Goal: Information Seeking & Learning: Learn about a topic

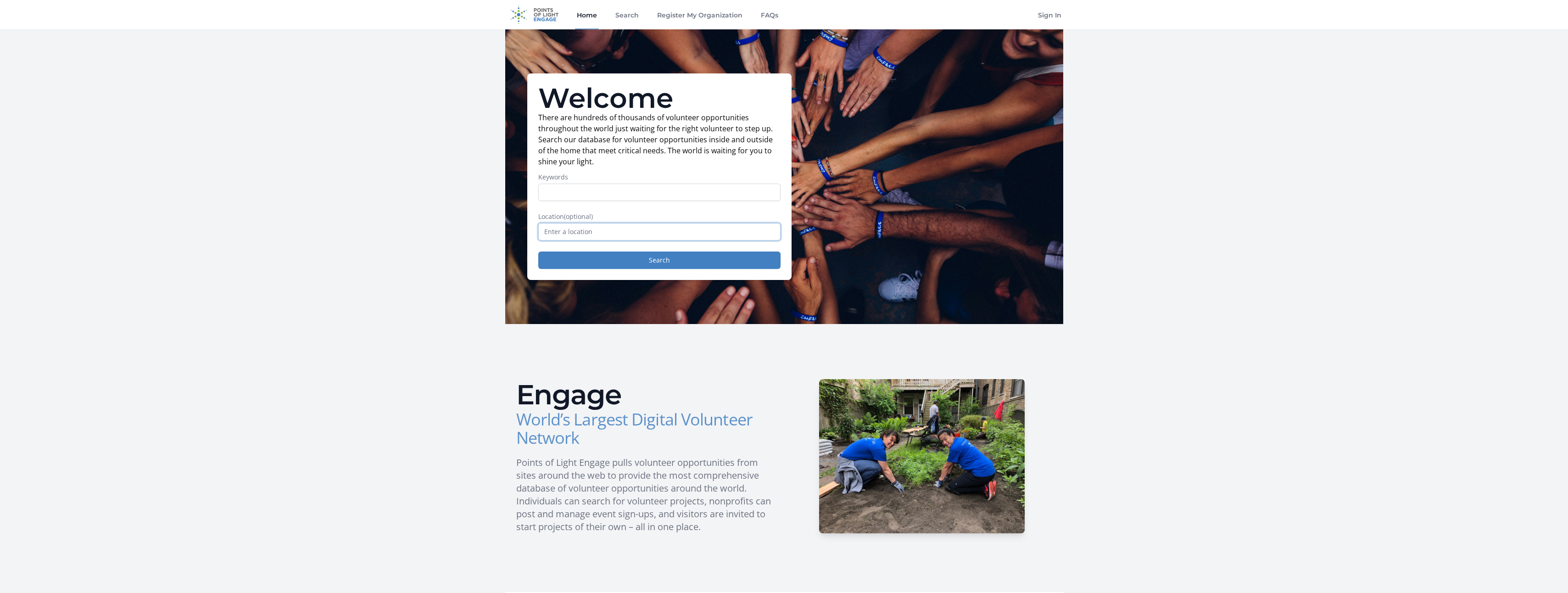
click at [598, 235] on input "text" at bounding box center [659, 231] width 242 height 18
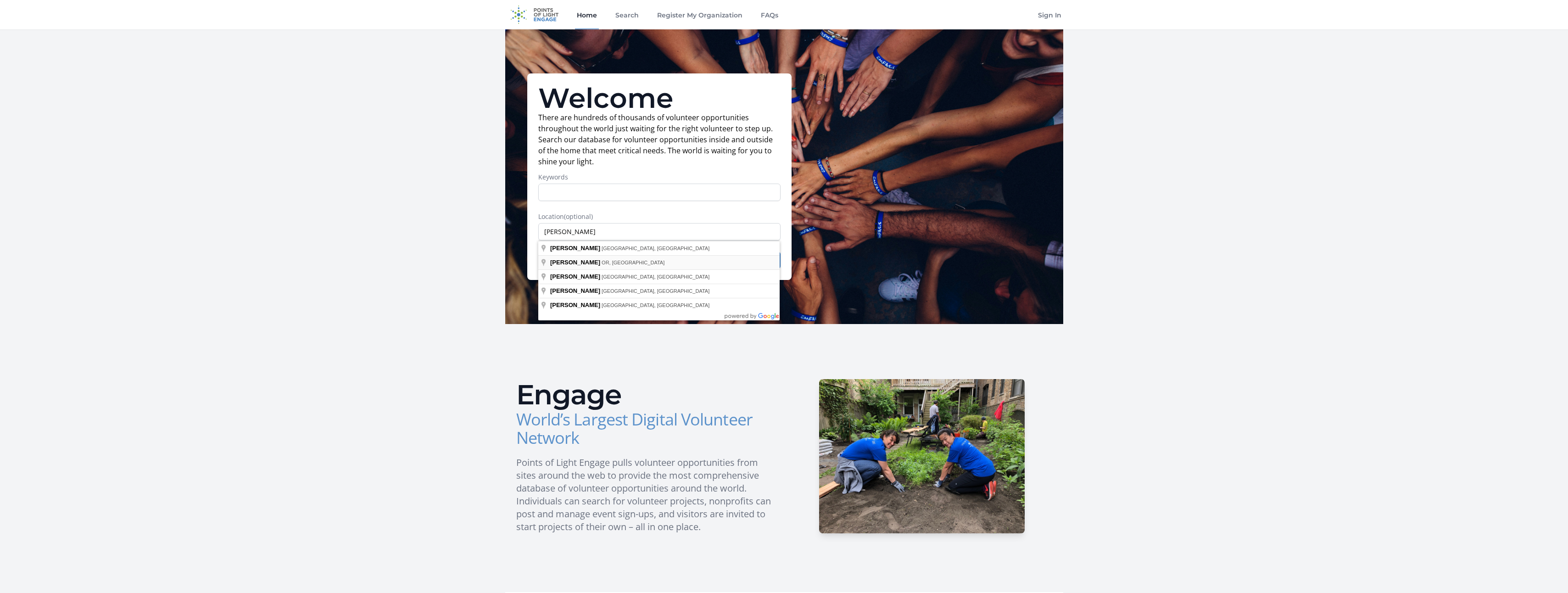
type input "Redmond, [GEOGRAPHIC_DATA], [GEOGRAPHIC_DATA]"
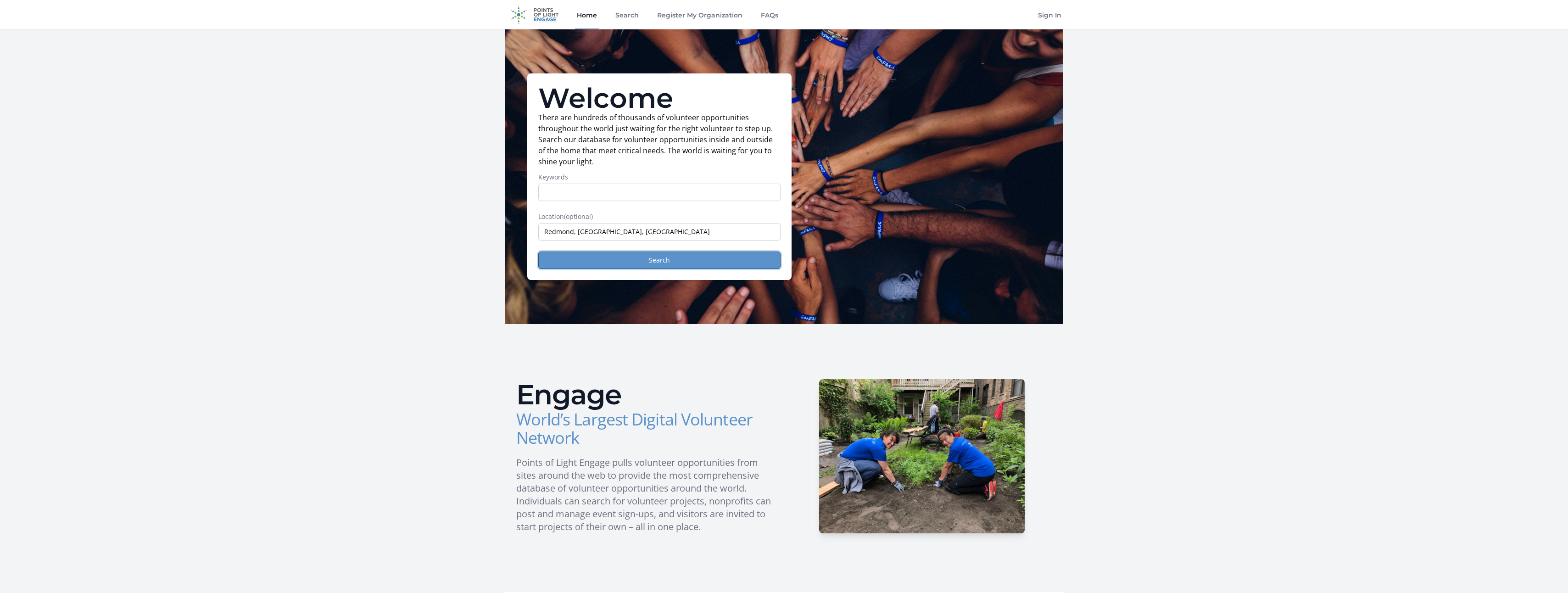
click at [645, 264] on button "Search" at bounding box center [659, 260] width 242 height 18
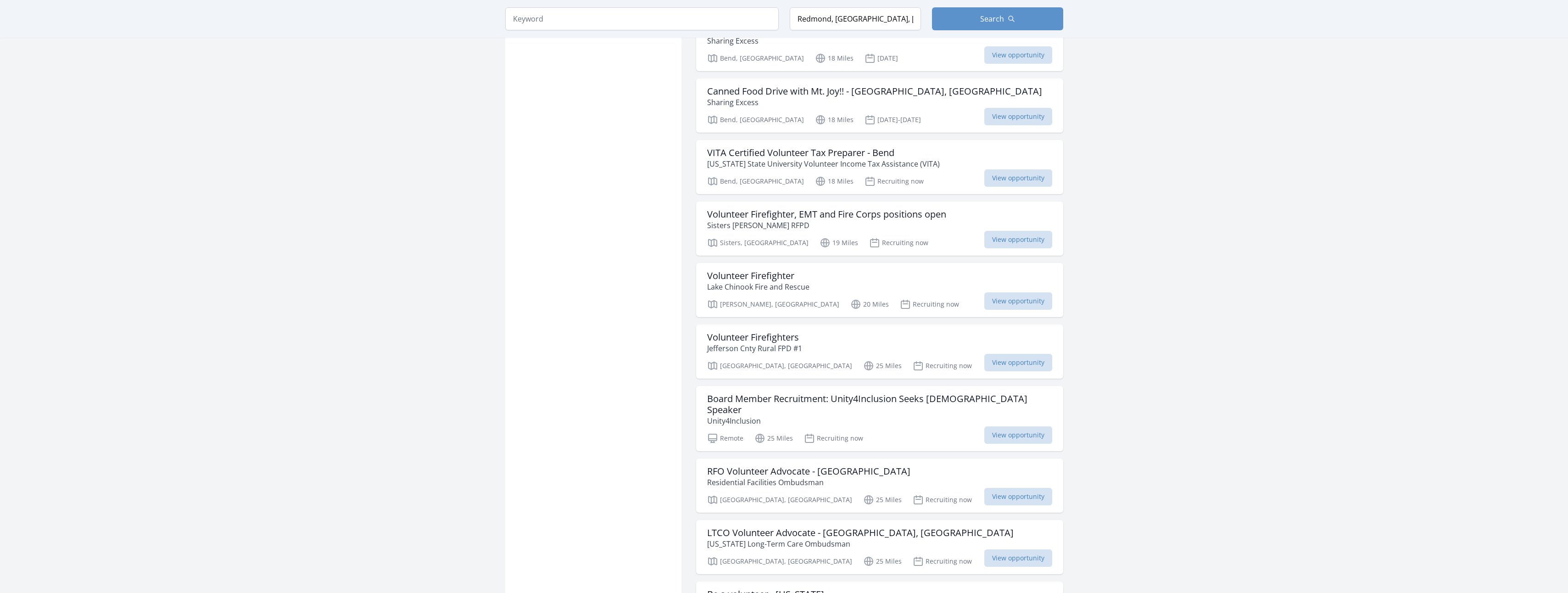
scroll to position [689, 0]
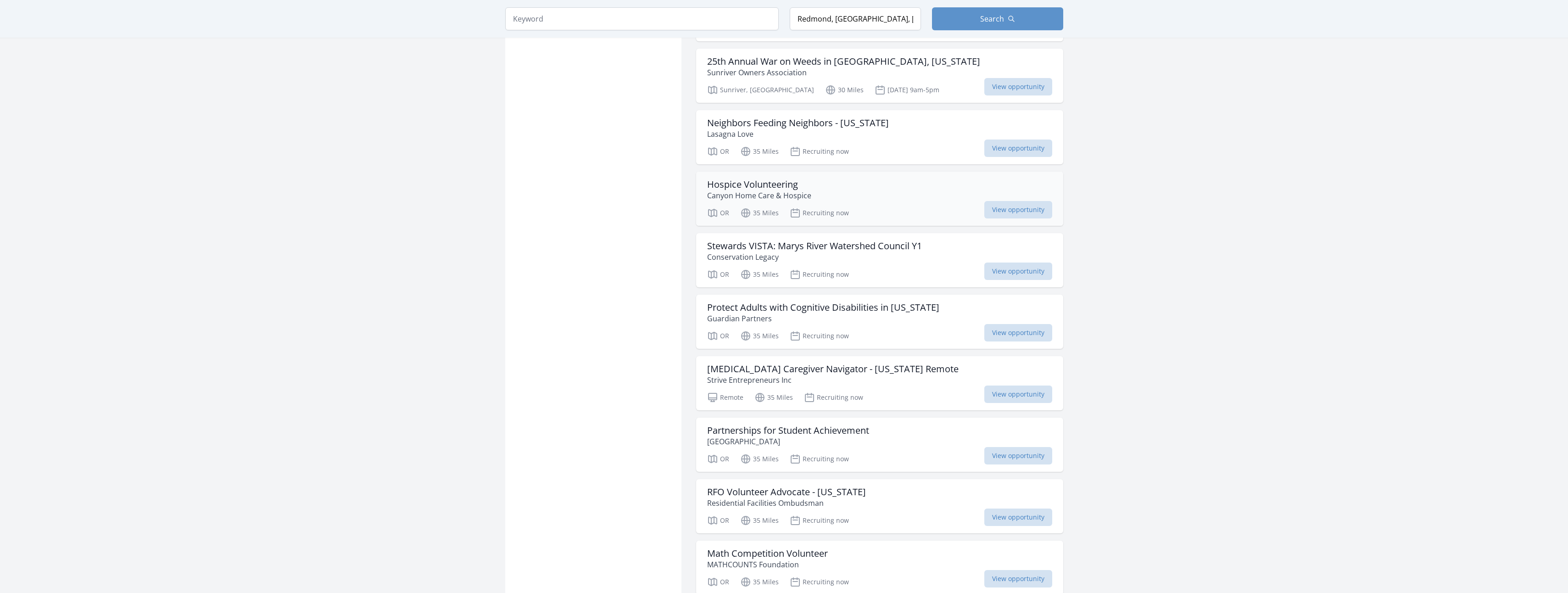
scroll to position [1239, 0]
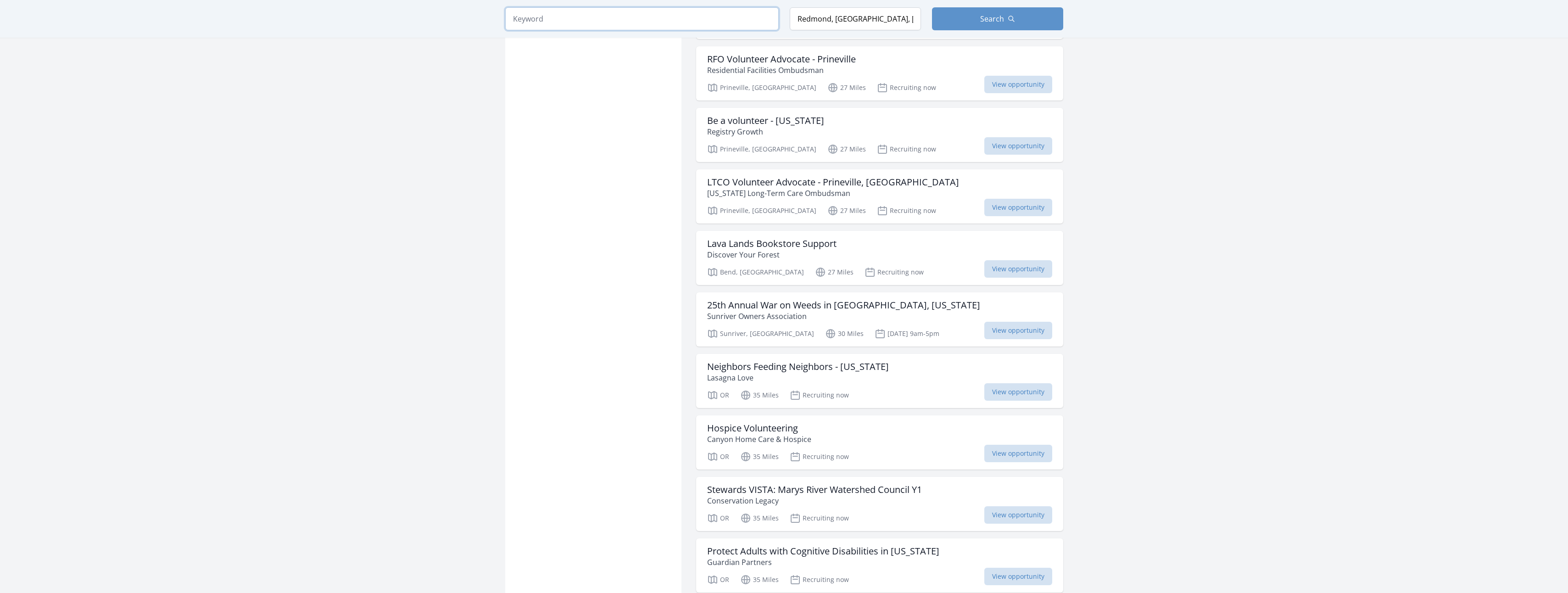
click at [642, 21] on input "search" at bounding box center [642, 19] width 273 height 23
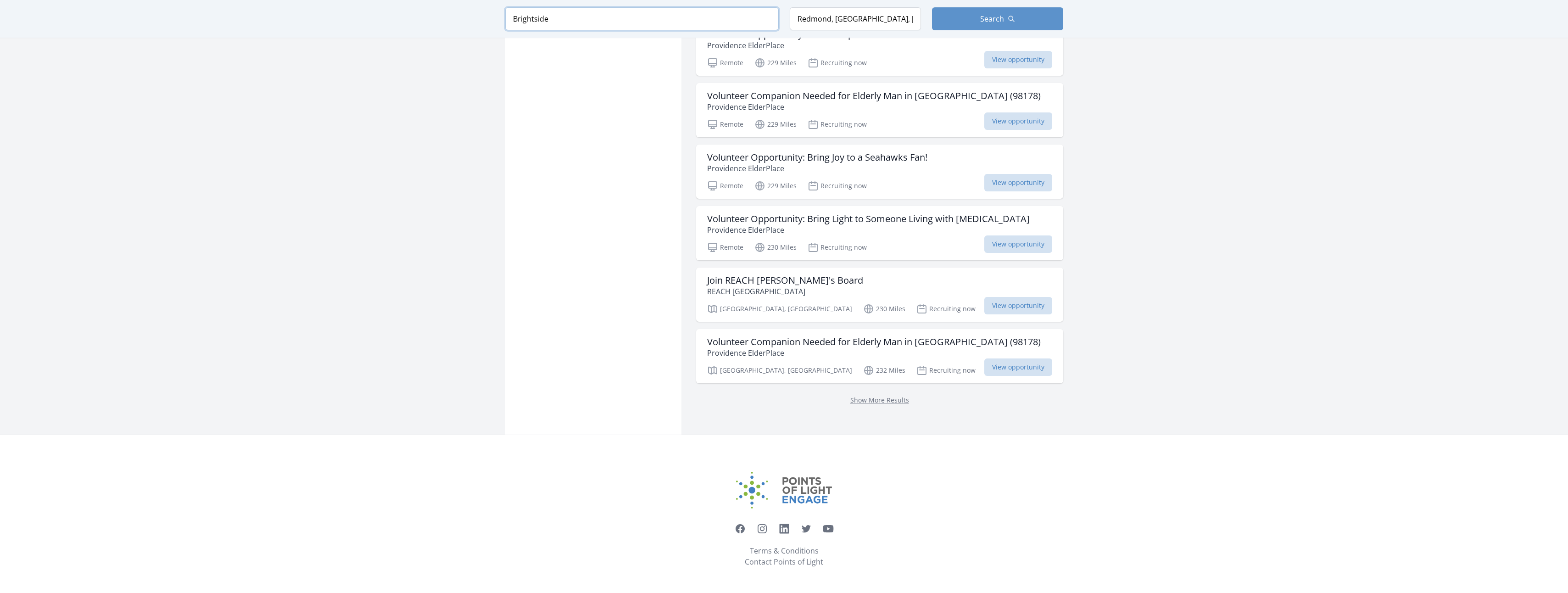
scroll to position [983, 0]
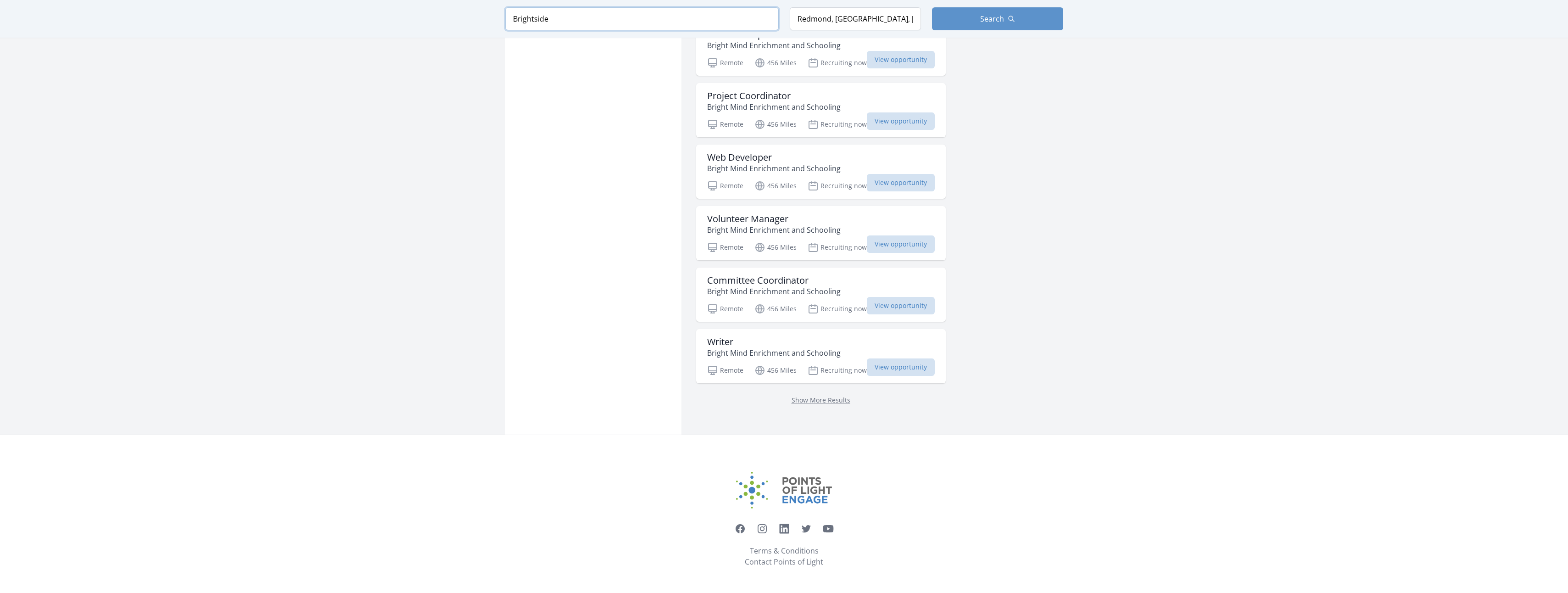
scroll to position [974, 0]
type input "Brightside"
click at [996, 29] on button "Search" at bounding box center [998, 19] width 131 height 23
click at [998, 21] on span "Search" at bounding box center [992, 19] width 24 height 11
drag, startPoint x: 866, startPoint y: 18, endPoint x: 768, endPoint y: 16, distance: 98.0
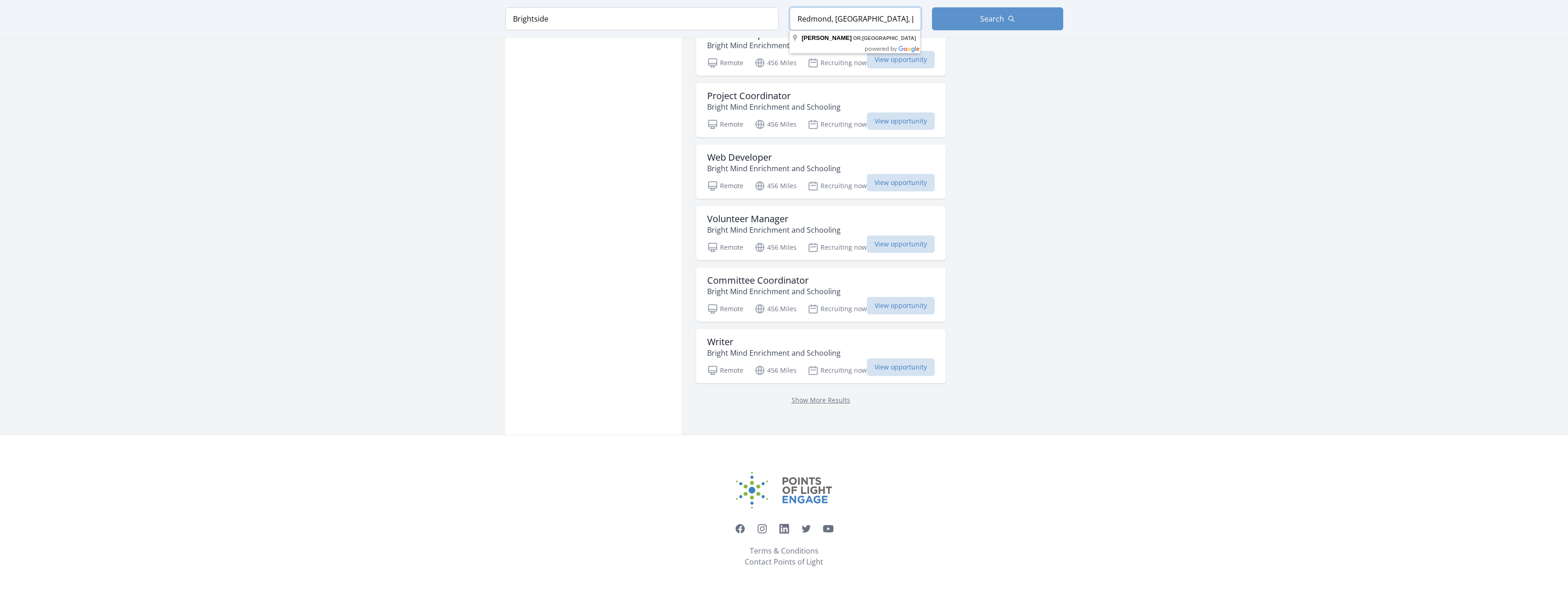
click at [768, 16] on form "Keyword [GEOGRAPHIC_DATA] Location [GEOGRAPHIC_DATA], [GEOGRAPHIC_DATA], [GEOGR…" at bounding box center [784, 19] width 558 height 23
click at [996, 21] on span "Search" at bounding box center [992, 19] width 24 height 11
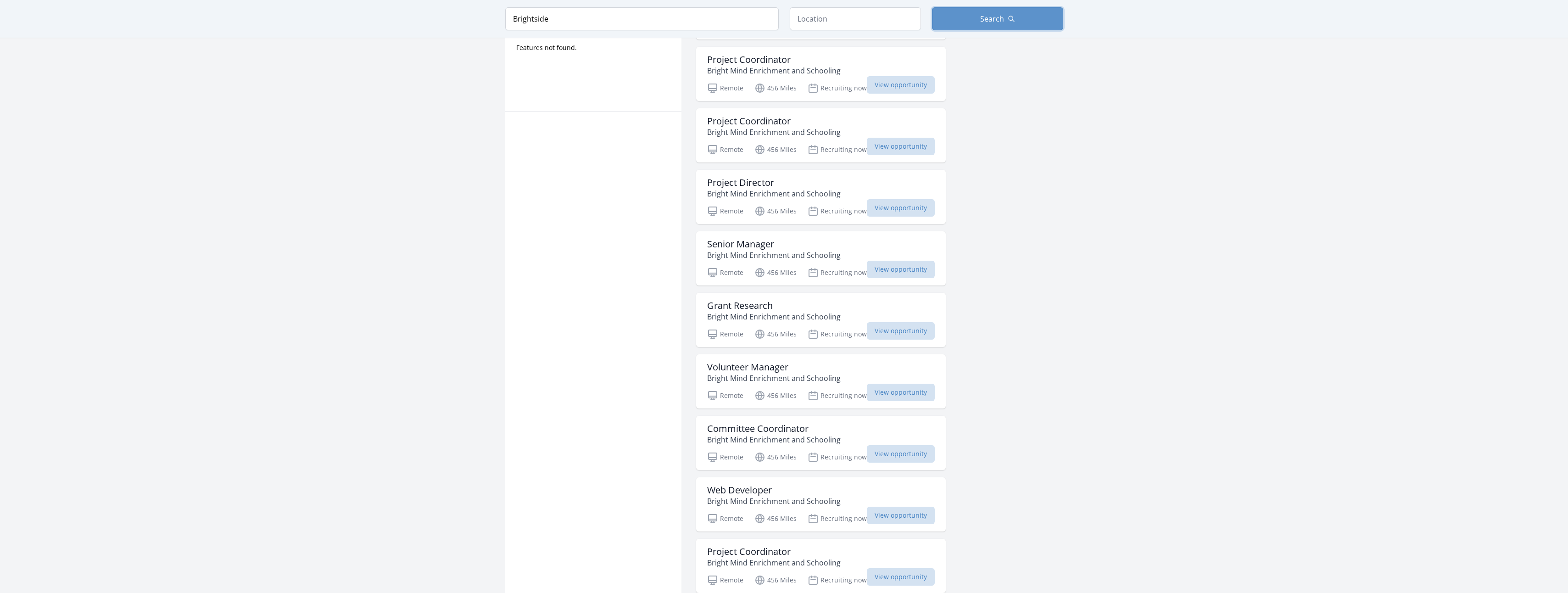
scroll to position [515, 0]
drag, startPoint x: 560, startPoint y: 19, endPoint x: 494, endPoint y: 21, distance: 66.0
click at [494, 21] on div "Keyword [GEOGRAPHIC_DATA] Location Search" at bounding box center [784, 19] width 587 height 38
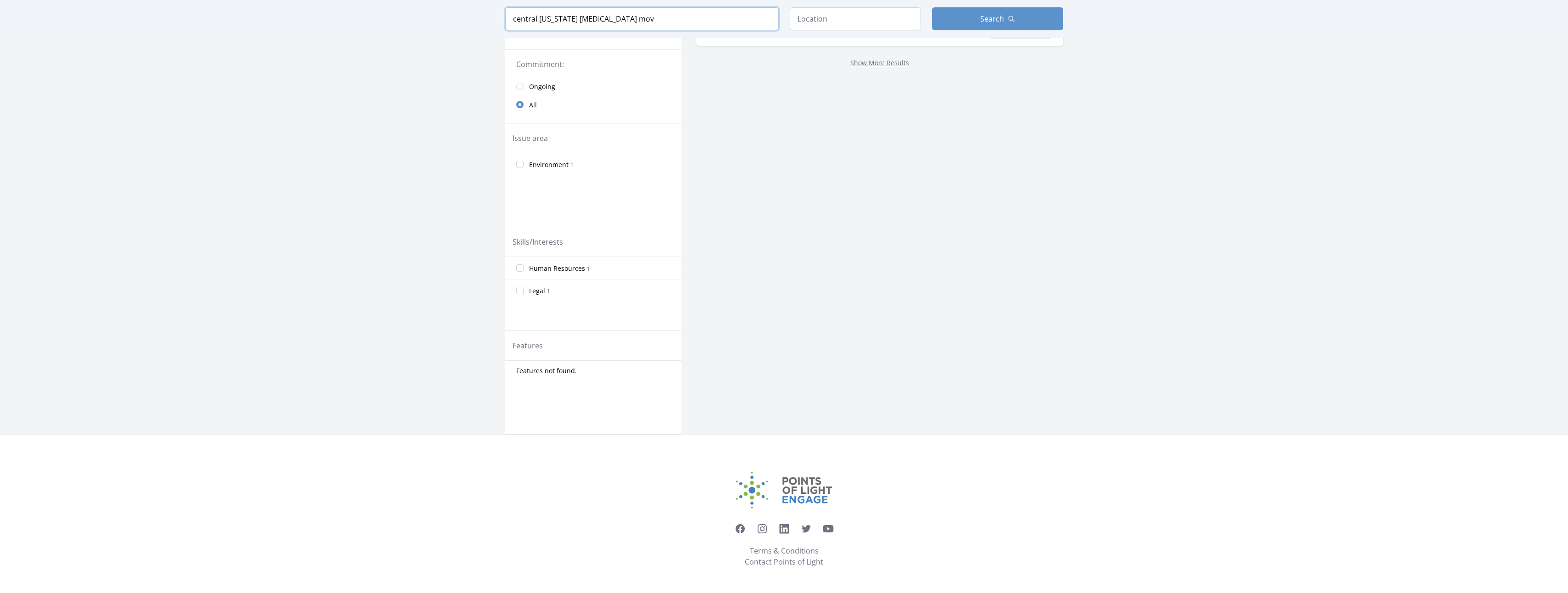
scroll to position [570, 0]
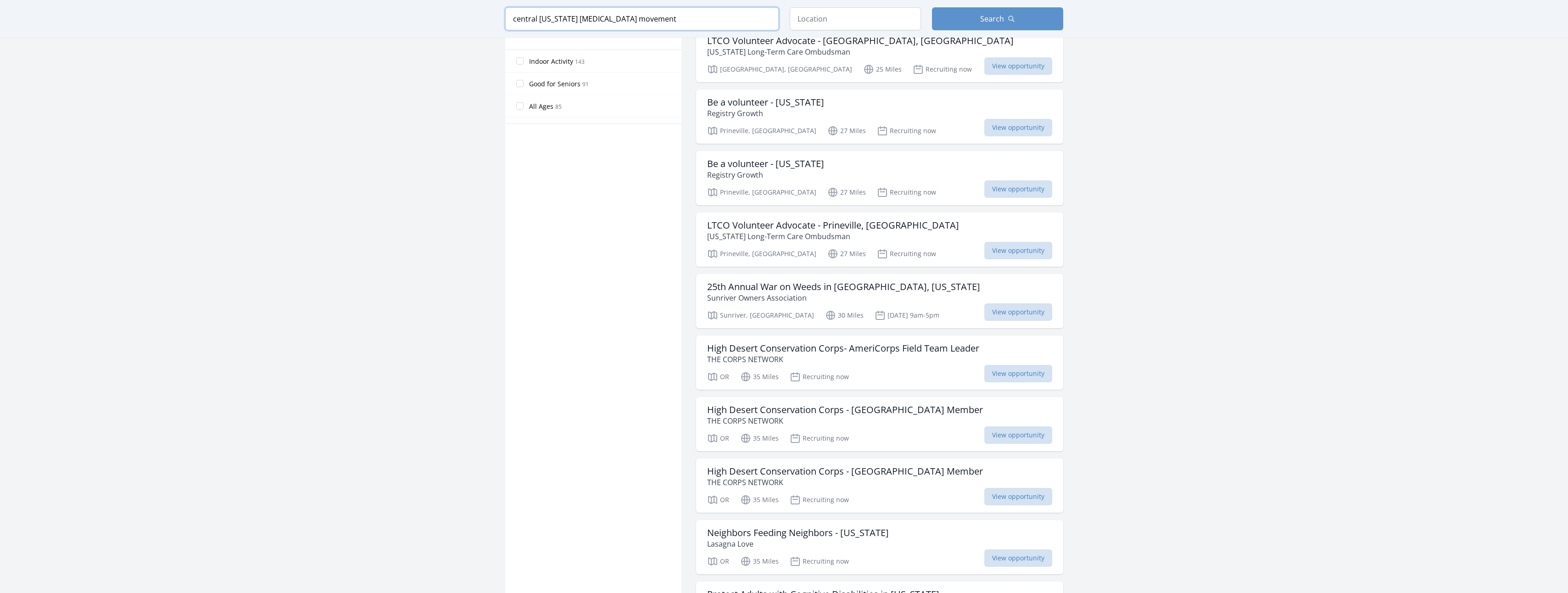
click button "submit" at bounding box center [0, 0] width 0 height 0
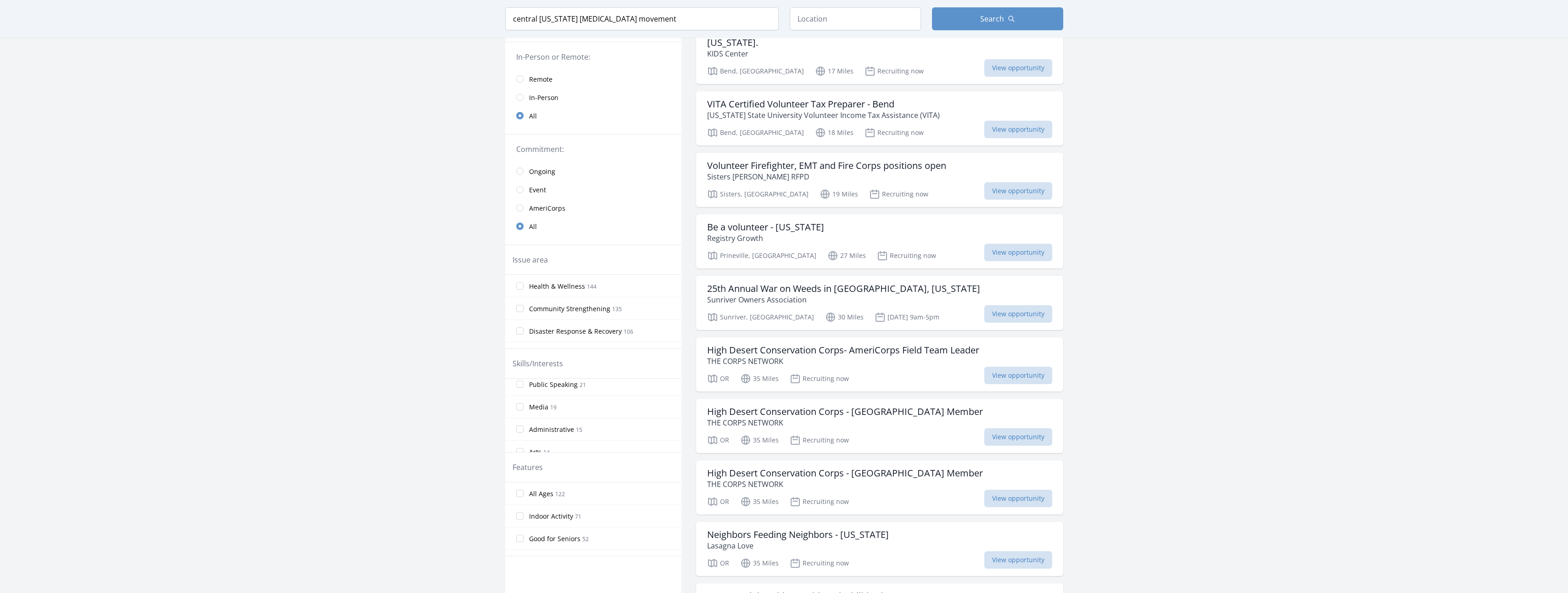
scroll to position [147, 0]
click at [677, 443] on div "Relevant Skills Desirable 58 Health Professional 32 Legal 27 Teaching 24 Advoca…" at bounding box center [593, 415] width 176 height 74
click at [677, 452] on div "Features" at bounding box center [593, 467] width 176 height 30
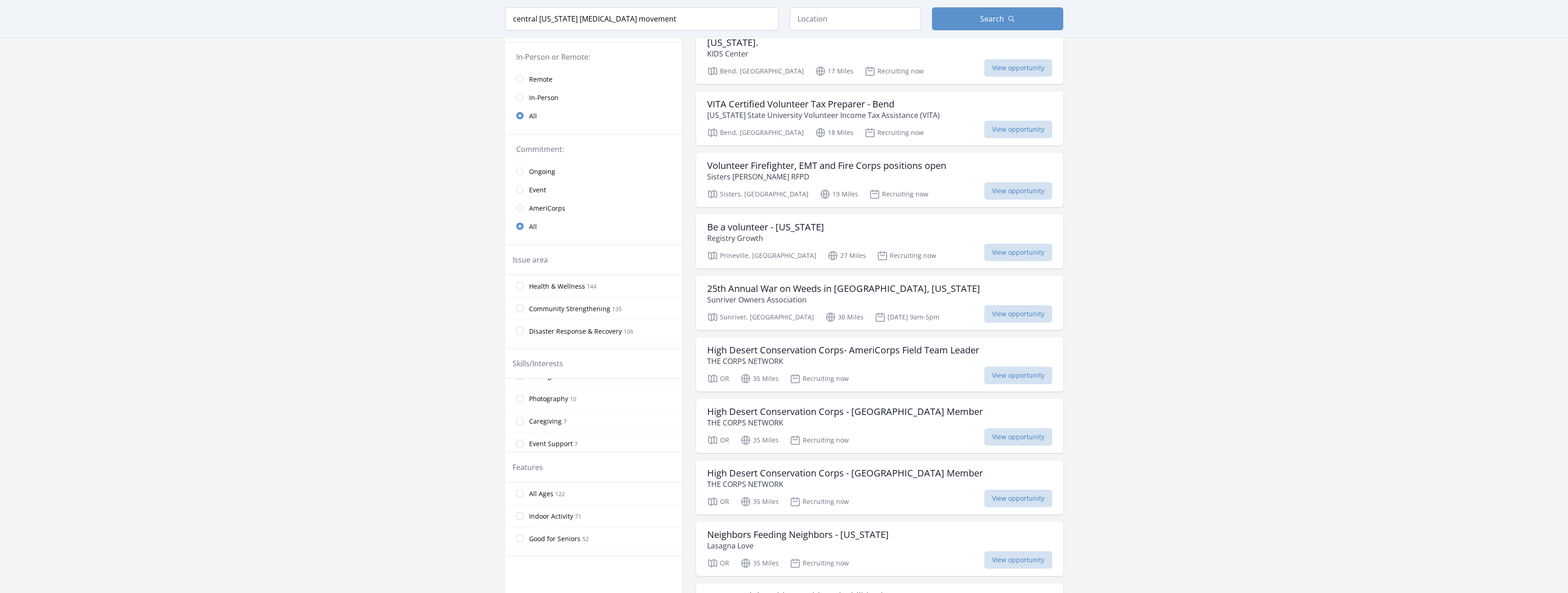
click at [550, 395] on span "Photography" at bounding box center [548, 399] width 39 height 9
click at [523, 395] on input "Photography 10" at bounding box center [520, 398] width 7 height 7
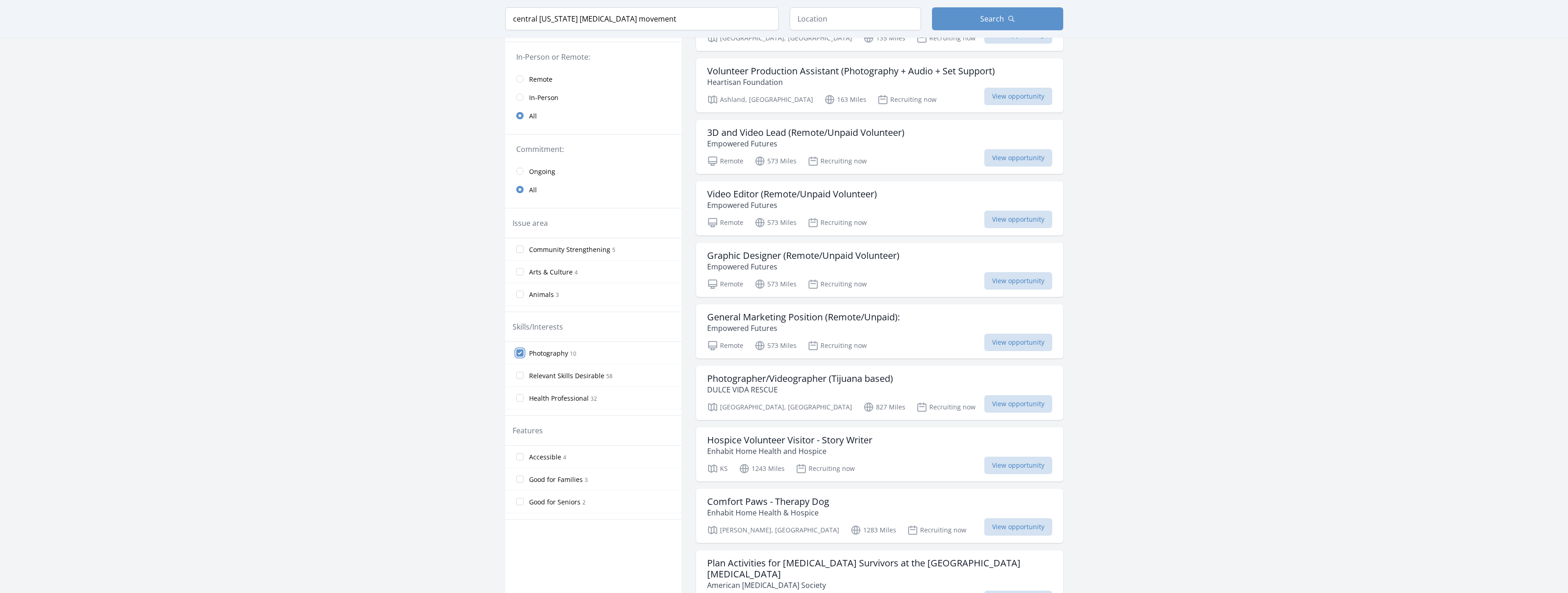
click at [519, 349] on input "Photography 10" at bounding box center [520, 353] width 7 height 7
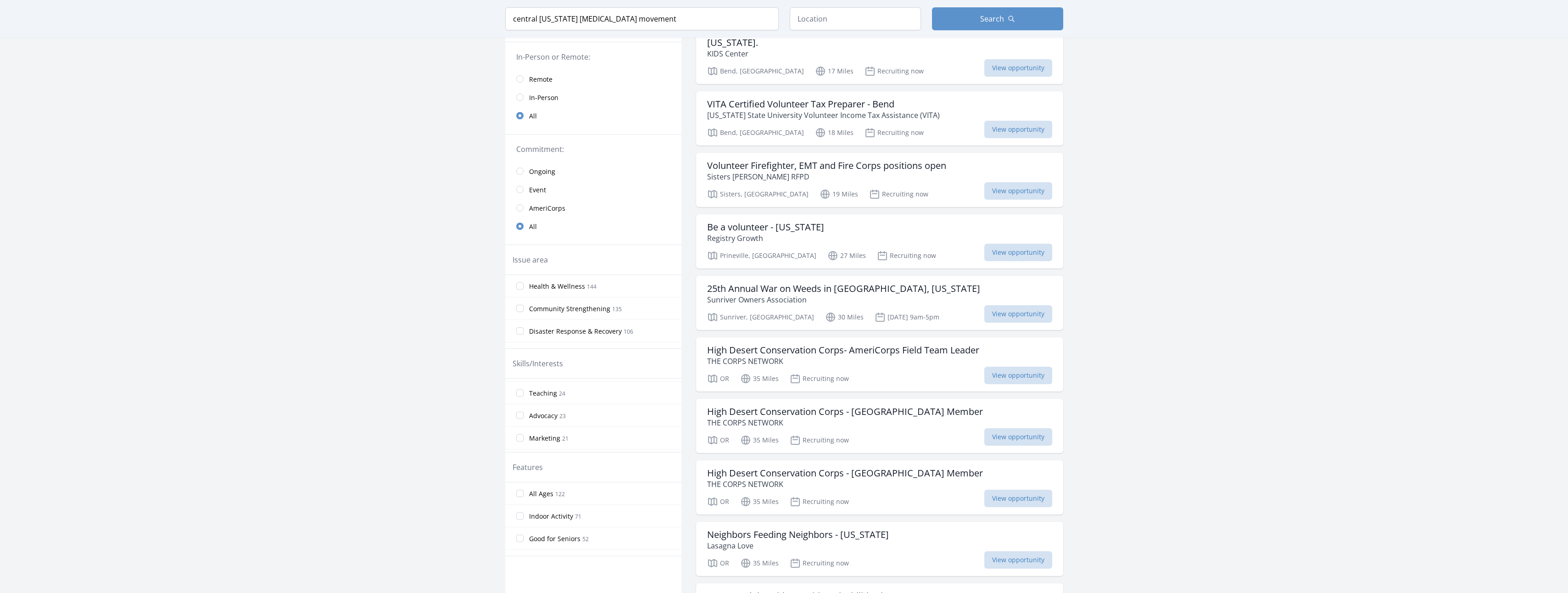
scroll to position [128, 0]
drag, startPoint x: 628, startPoint y: 18, endPoint x: 508, endPoint y: 29, distance: 120.5
click at [509, 30] on input "central [US_STATE] [MEDICAL_DATA] movement" at bounding box center [642, 19] width 273 height 23
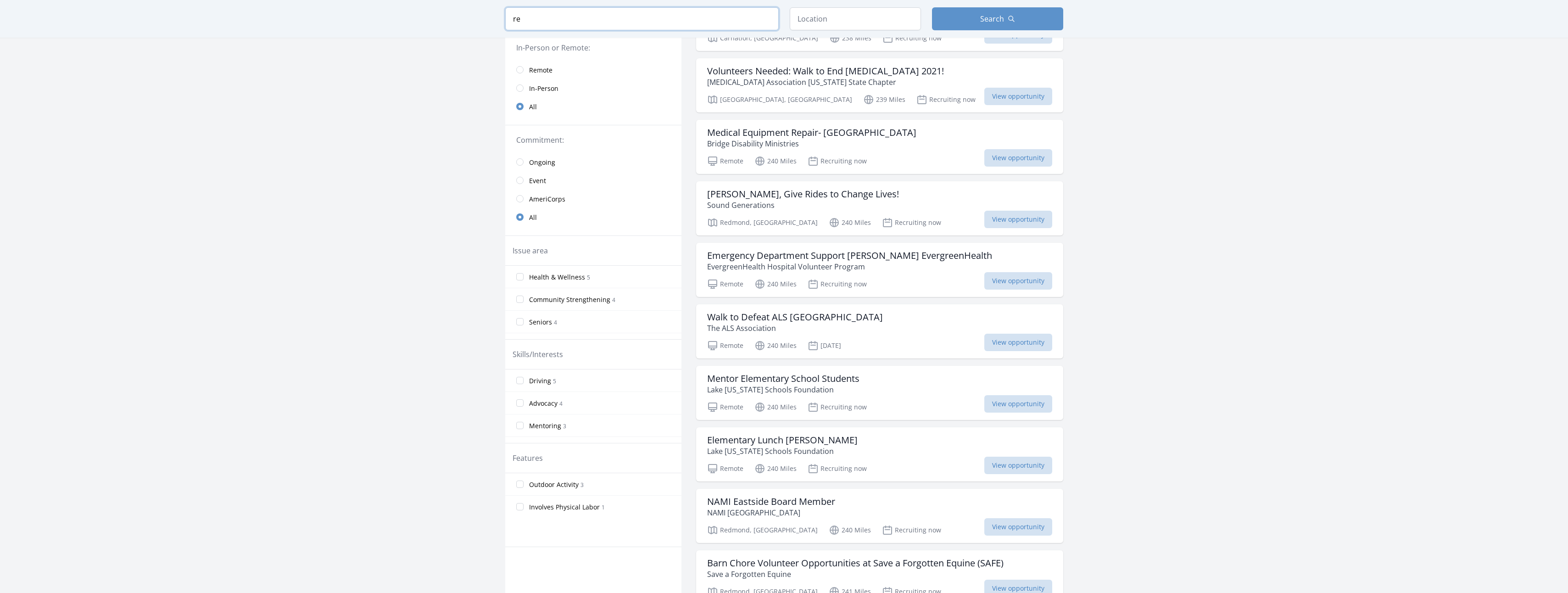
type input "r"
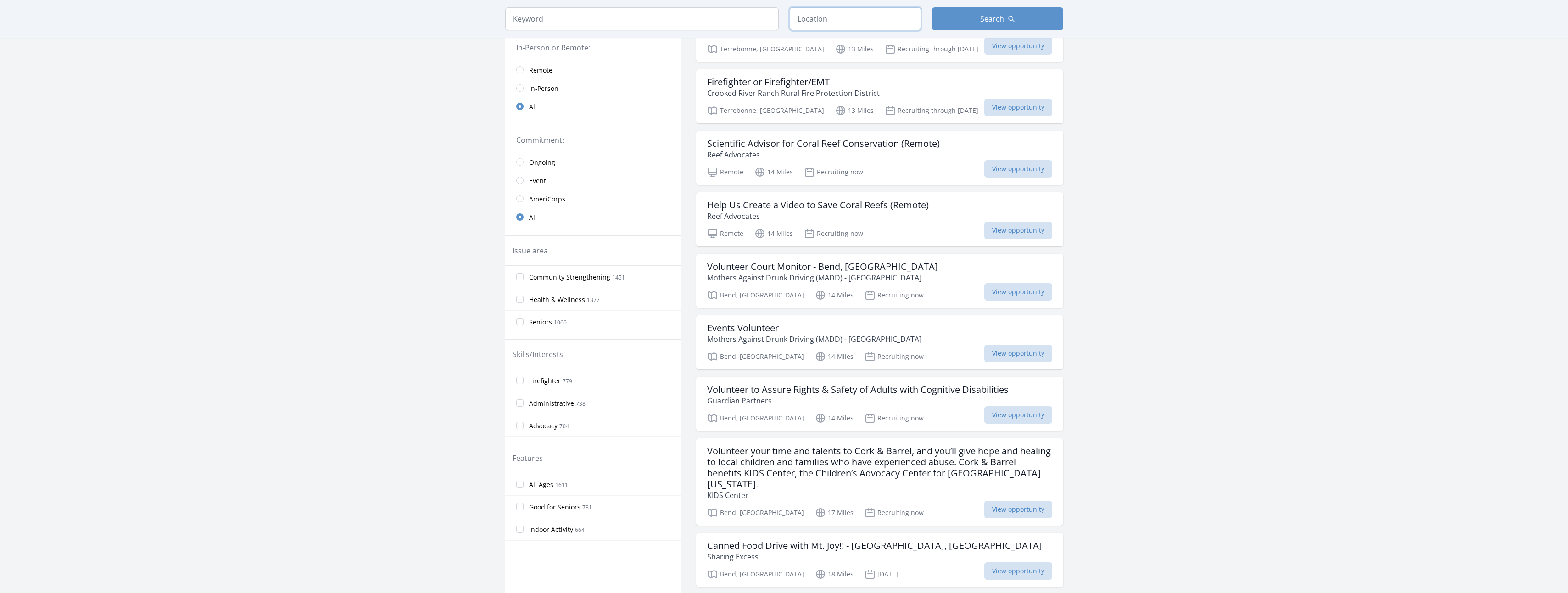
click at [844, 16] on input "text" at bounding box center [855, 19] width 131 height 23
type input "Redmond, [GEOGRAPHIC_DATA], [GEOGRAPHIC_DATA]"
drag, startPoint x: 846, startPoint y: 50, endPoint x: 858, endPoint y: 49, distance: 12.0
click at [980, 19] on button "Search" at bounding box center [998, 19] width 131 height 23
click at [522, 89] on input "radio" at bounding box center [520, 88] width 7 height 7
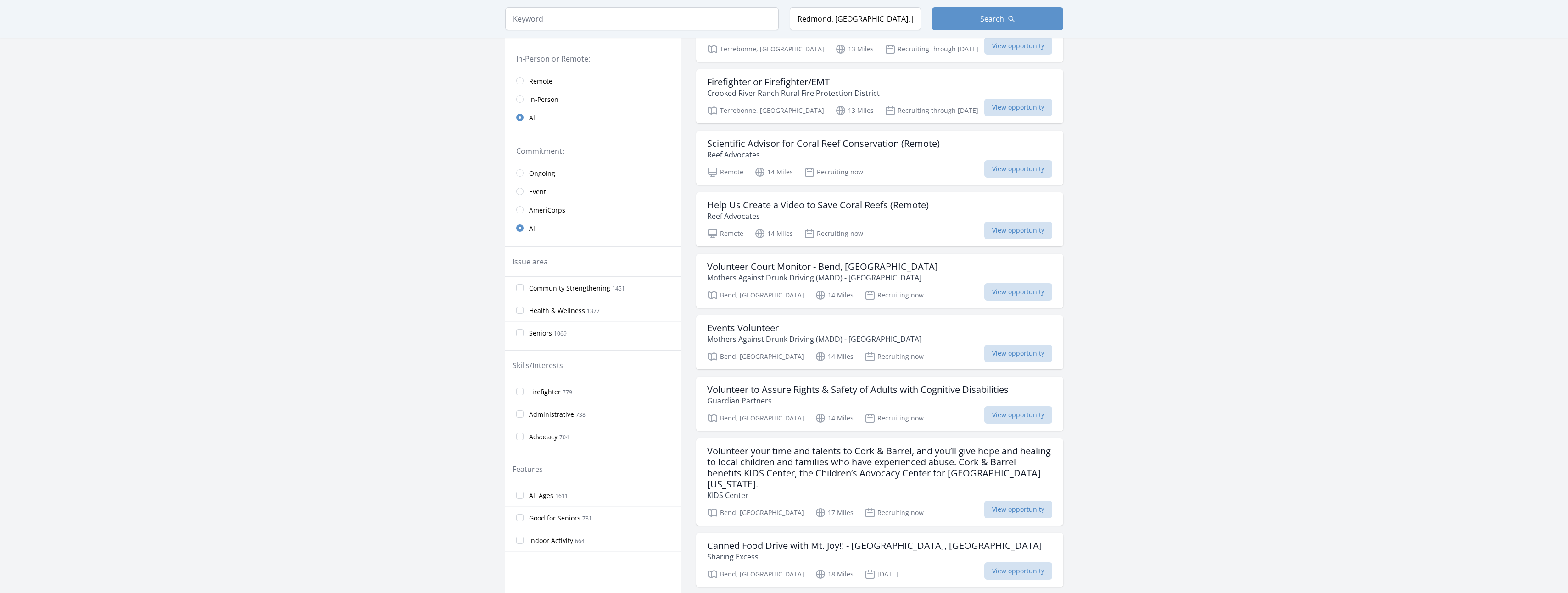
scroll to position [138, 0]
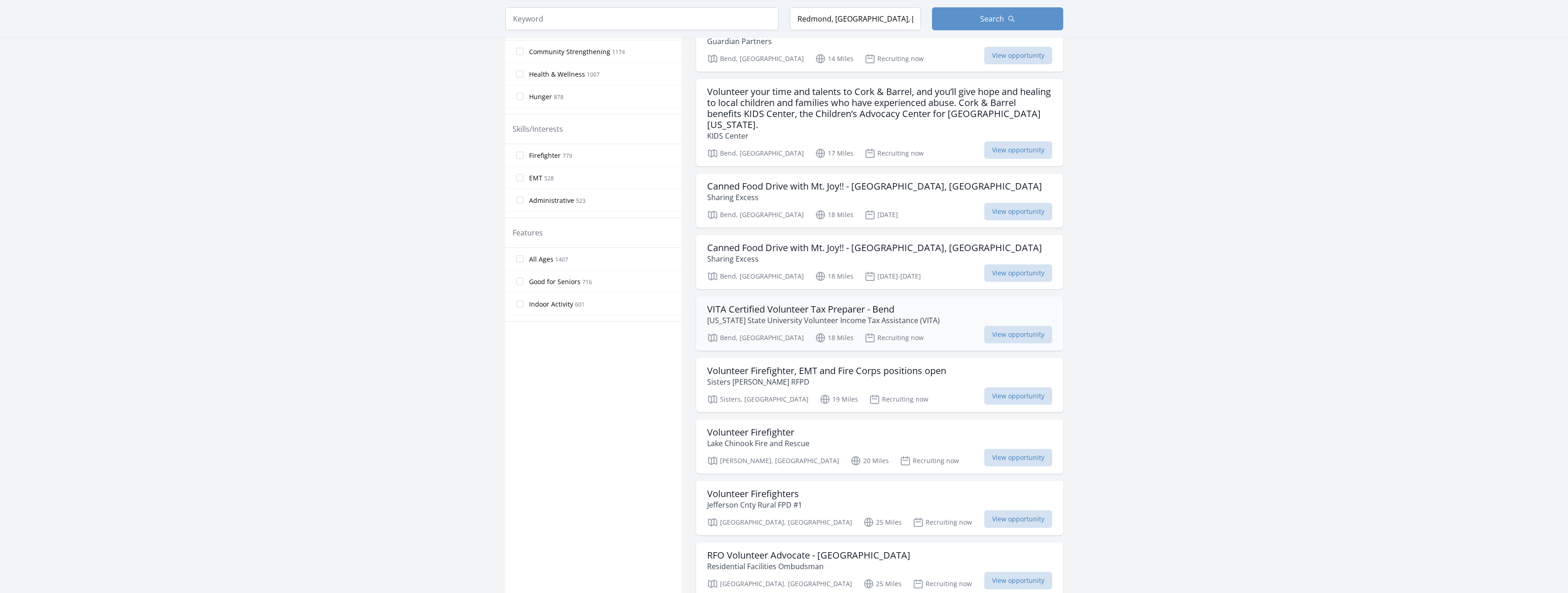
scroll to position [367, 0]
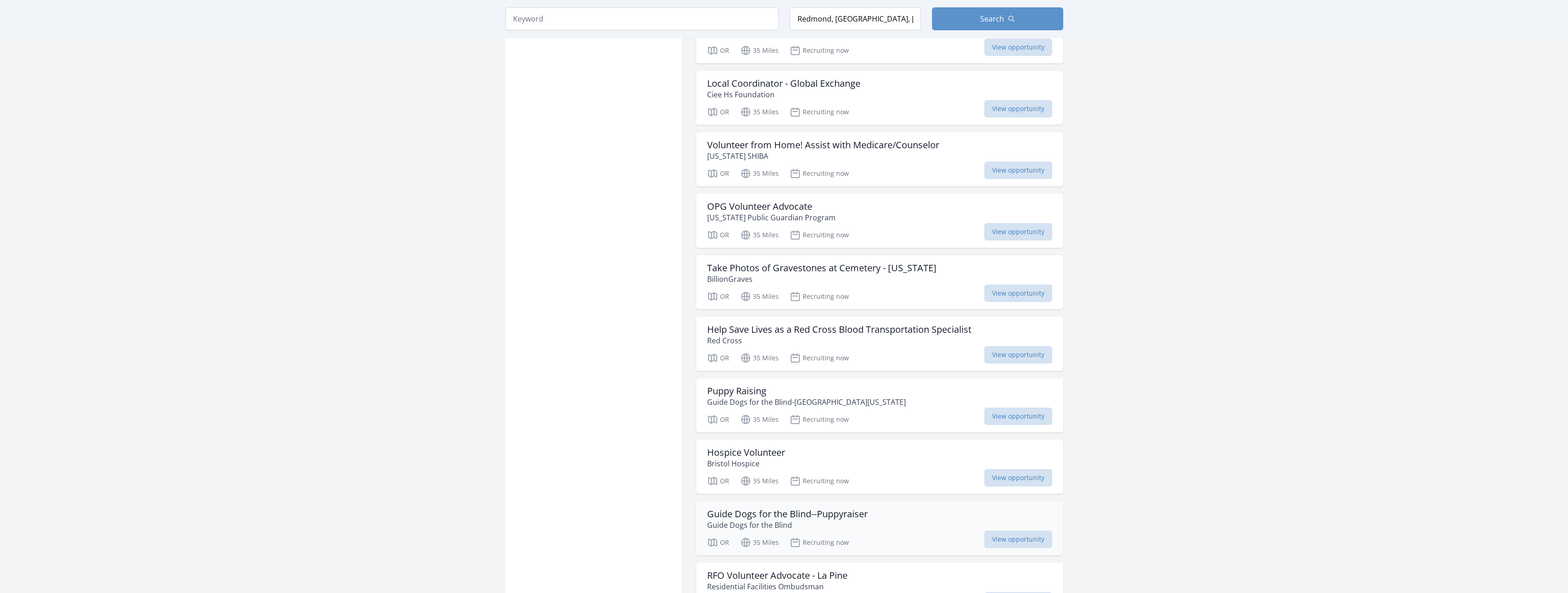
scroll to position [2019, 0]
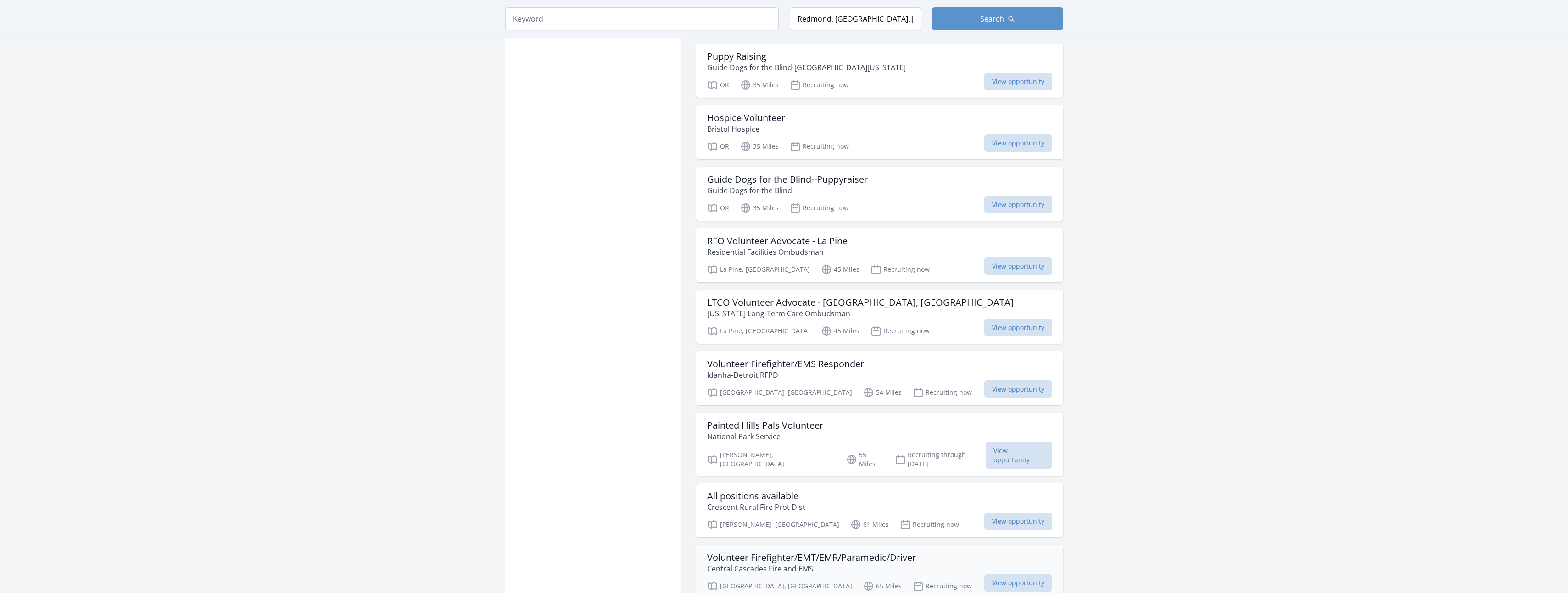
scroll to position [2341, 0]
click at [656, 23] on input "search" at bounding box center [642, 19] width 273 height 23
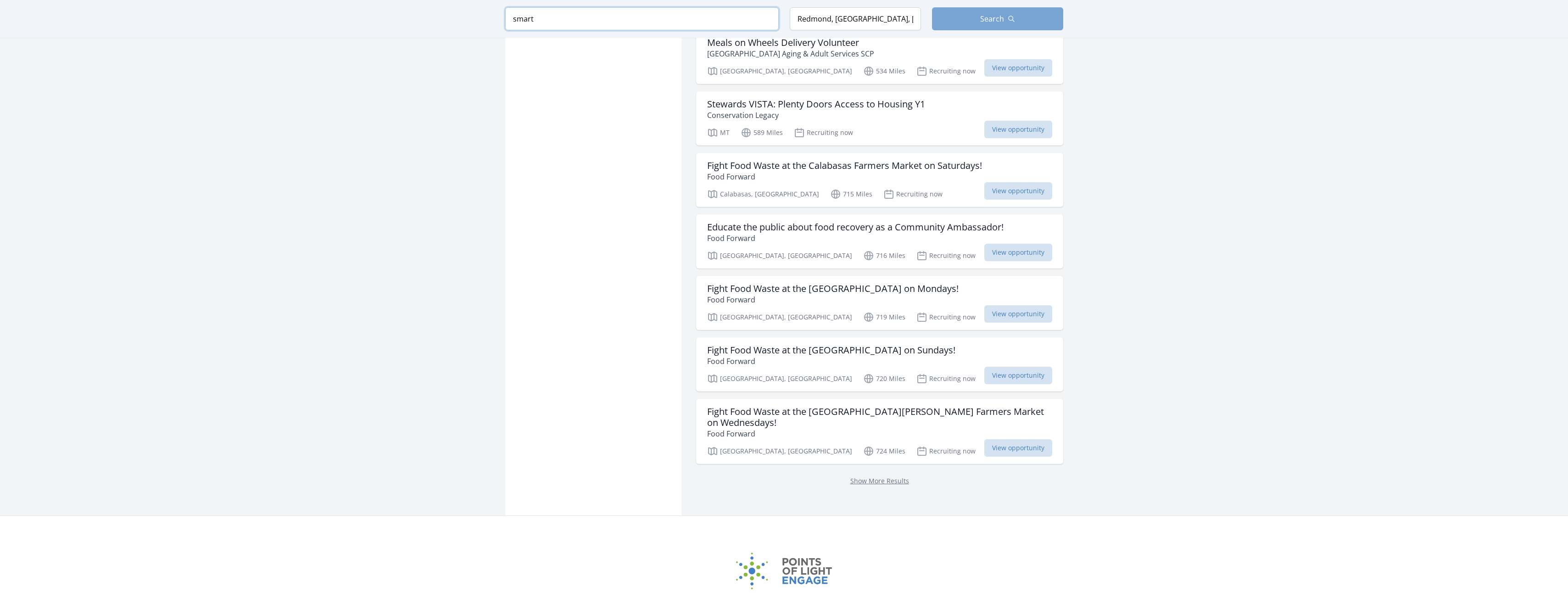
scroll to position [2204, 0]
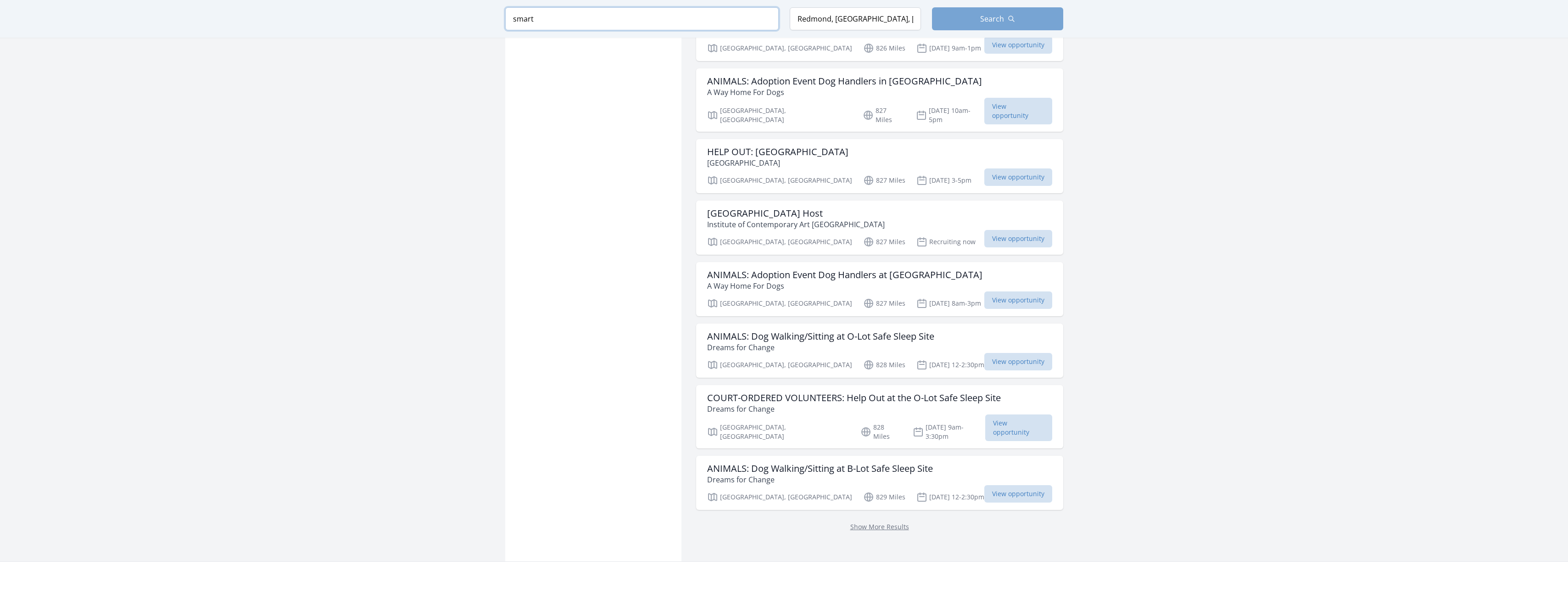
type input "smart"
click at [984, 21] on span "Search" at bounding box center [992, 19] width 24 height 11
drag, startPoint x: 869, startPoint y: 18, endPoint x: 791, endPoint y: 27, distance: 78.5
click at [791, 27] on input "Redmond, [GEOGRAPHIC_DATA], [GEOGRAPHIC_DATA]" at bounding box center [855, 19] width 131 height 23
click at [996, 20] on span "Search" at bounding box center [992, 19] width 24 height 11
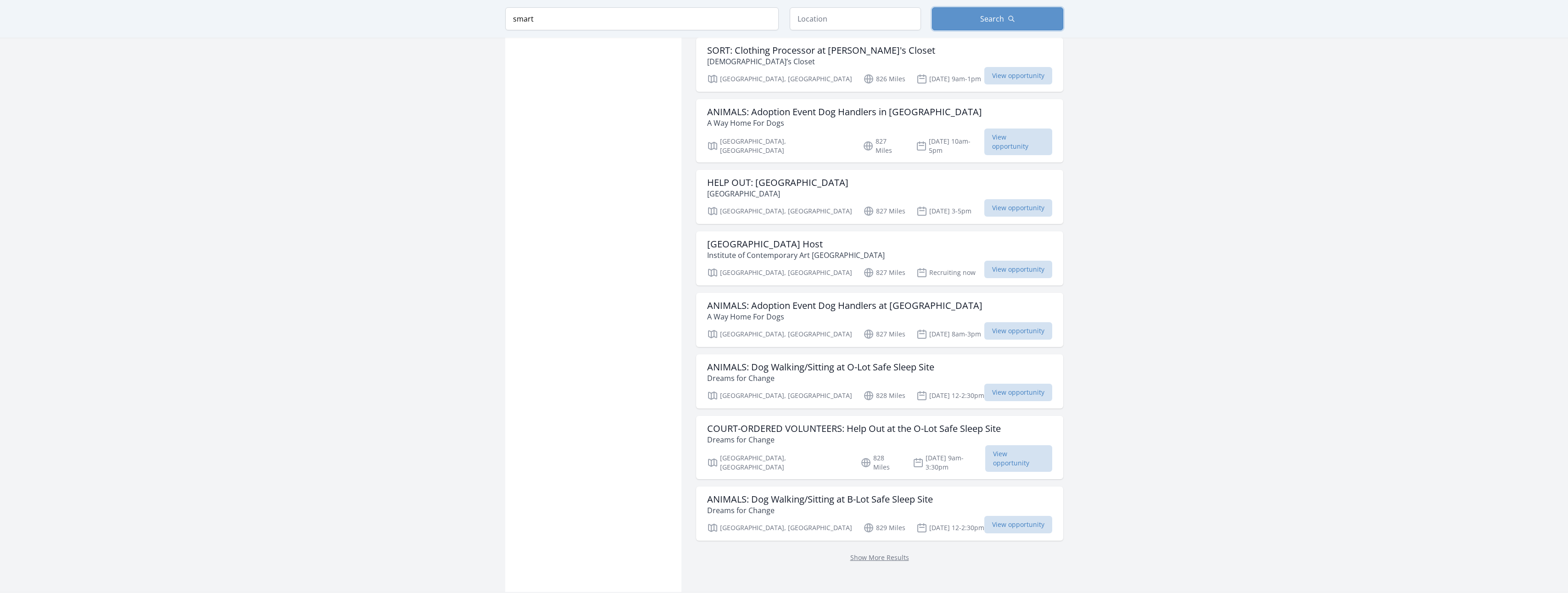
scroll to position [2158, 0]
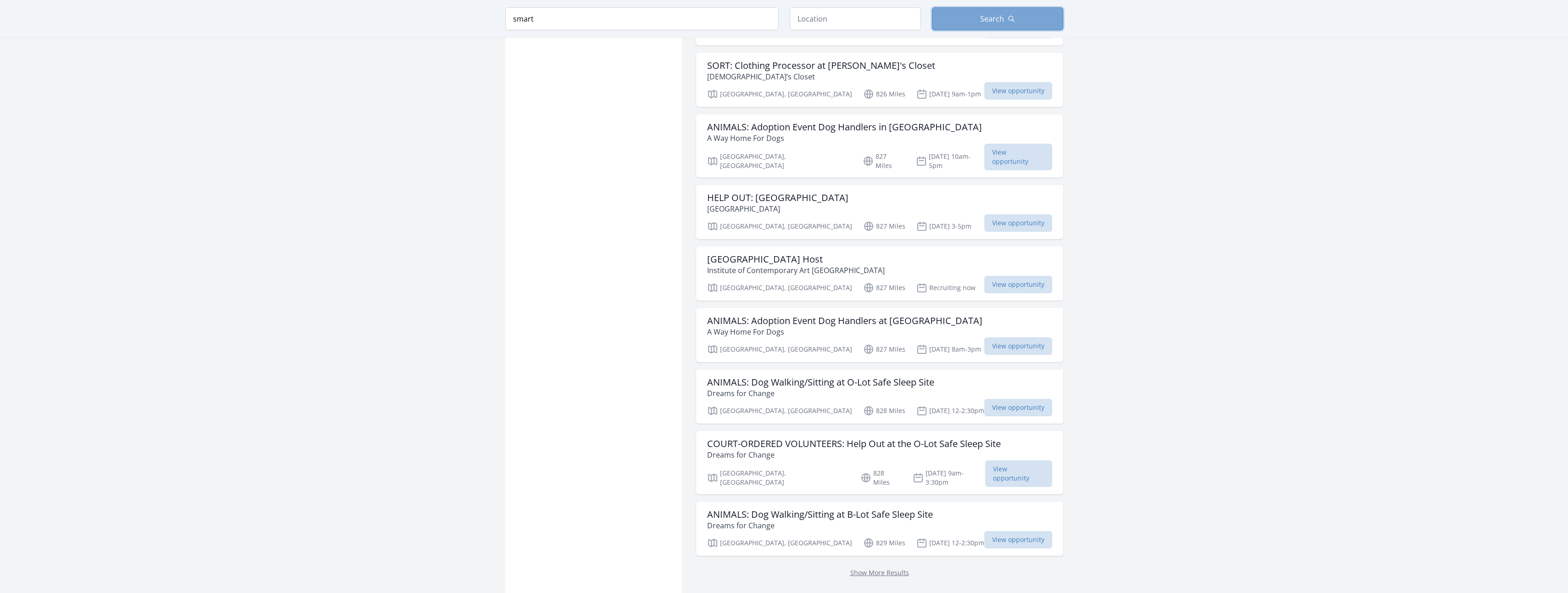
click at [1002, 14] on span "Search" at bounding box center [992, 19] width 24 height 11
drag, startPoint x: 551, startPoint y: 15, endPoint x: 502, endPoint y: 18, distance: 49.1
click at [502, 18] on div "Keyword smart Location Search" at bounding box center [784, 19] width 587 height 38
type input "s"
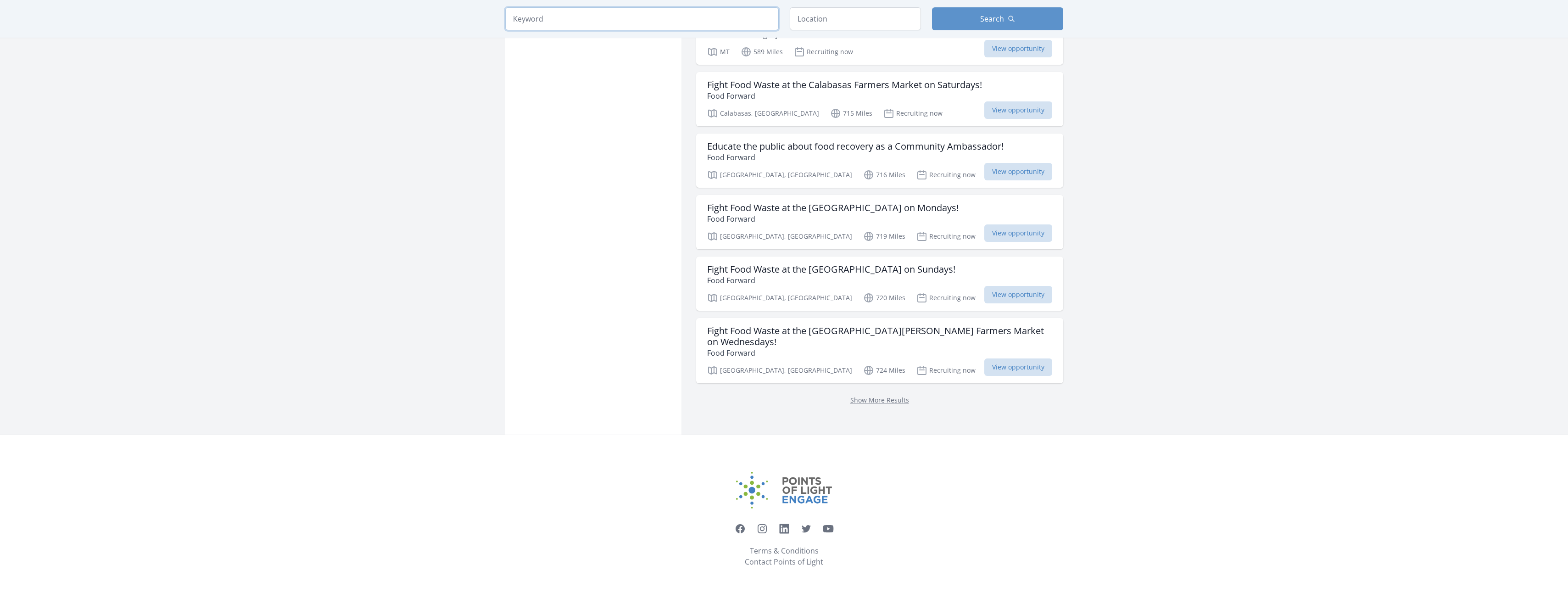
scroll to position [974, 0]
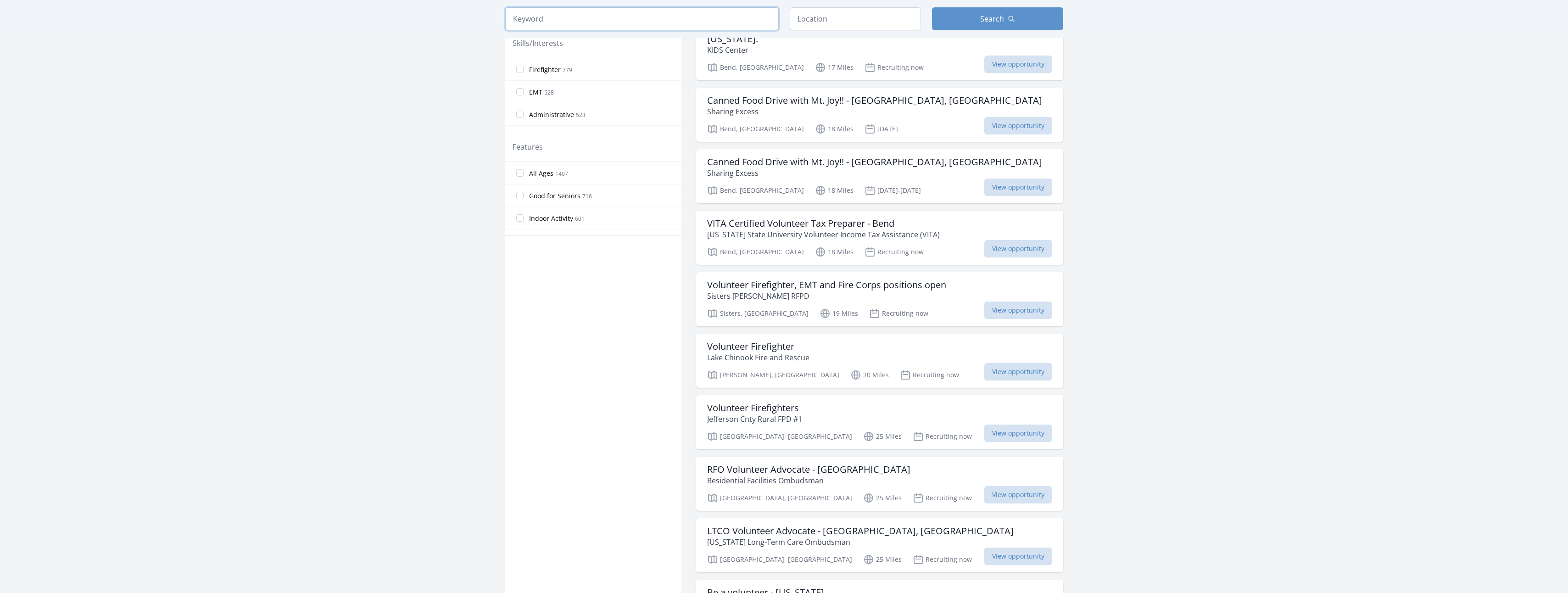
scroll to position [445, 0]
type input "Redmond, [GEOGRAPHIC_DATA], [GEOGRAPHIC_DATA]"
